Goal: Find specific page/section: Find specific page/section

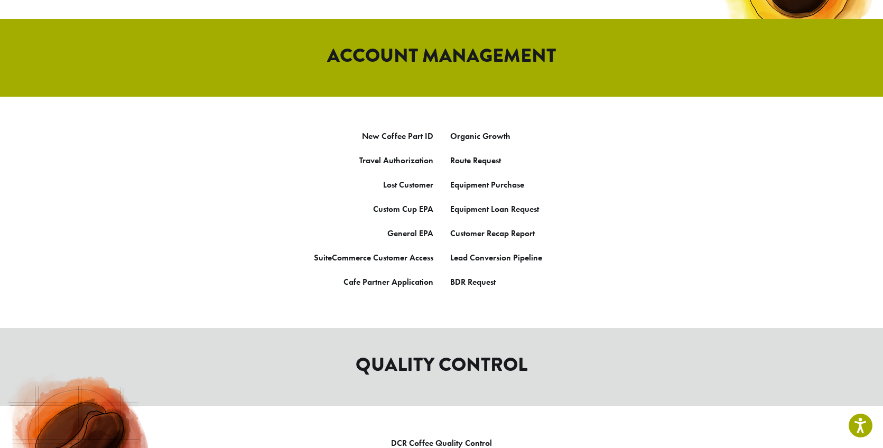
scroll to position [309, 0]
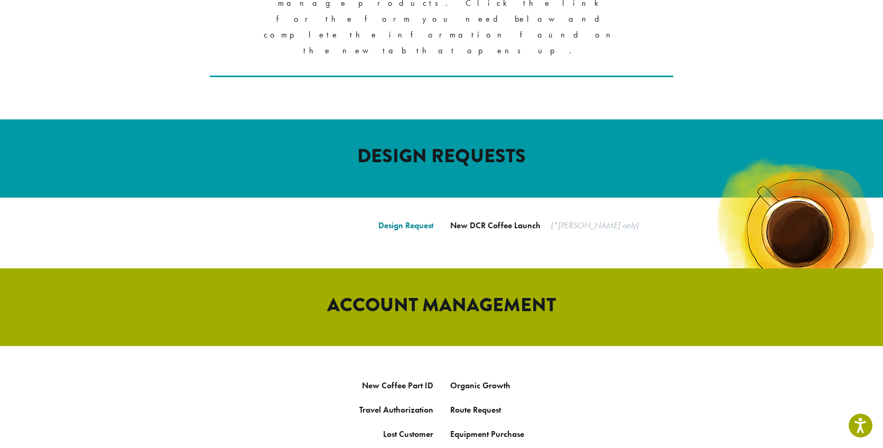
click at [411, 220] on link "Design Request" at bounding box center [405, 225] width 55 height 11
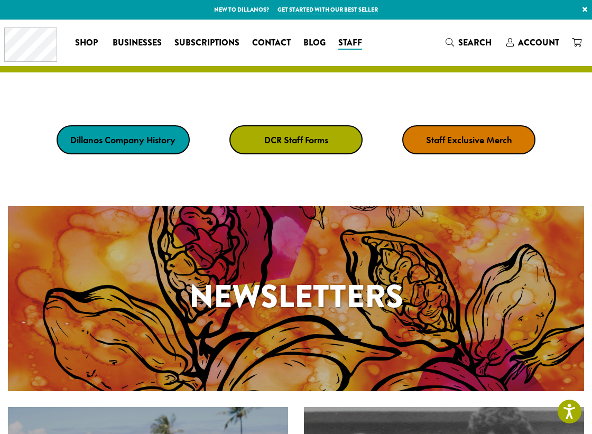
click at [309, 146] on strong "DCR Staff Forms" at bounding box center [296, 140] width 64 height 12
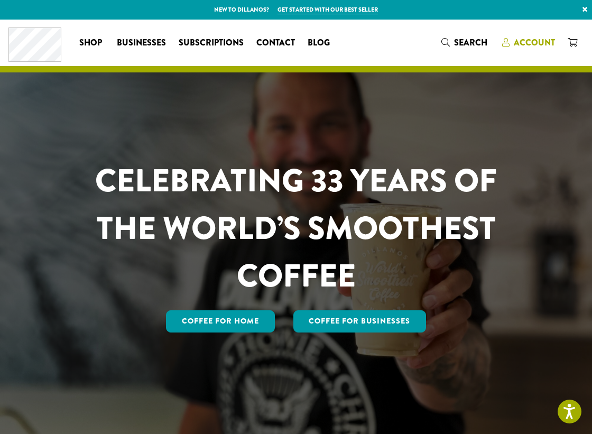
click at [539, 44] on span "Account" at bounding box center [534, 42] width 41 height 12
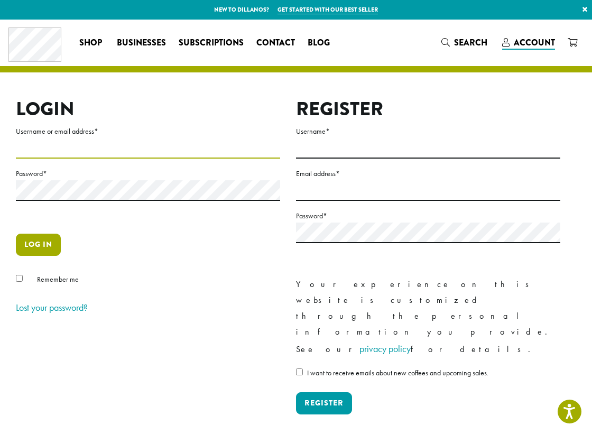
type input "**********"
click at [51, 246] on button "Log in" at bounding box center [38, 245] width 45 height 22
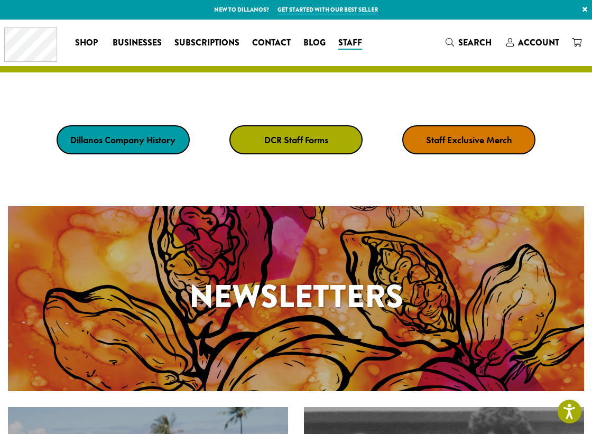
click at [301, 146] on strong "DCR Staff Forms" at bounding box center [296, 140] width 64 height 12
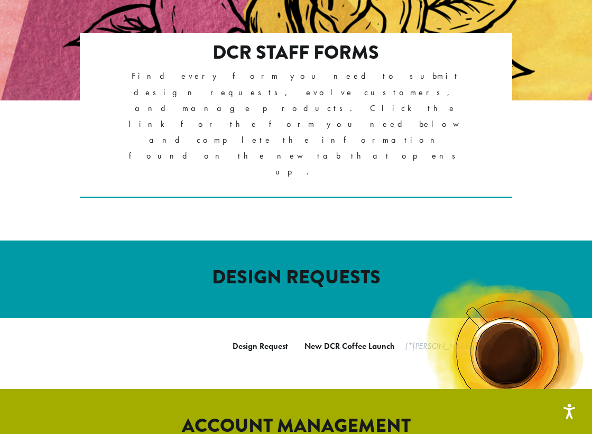
scroll to position [338, 0]
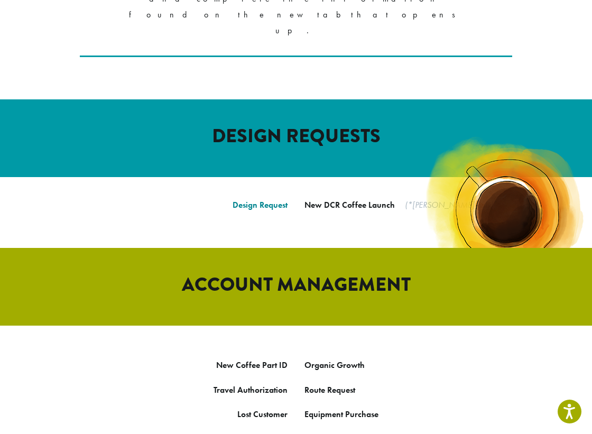
click at [264, 199] on link "Design Request" at bounding box center [260, 204] width 55 height 11
